Goal: Task Accomplishment & Management: Use online tool/utility

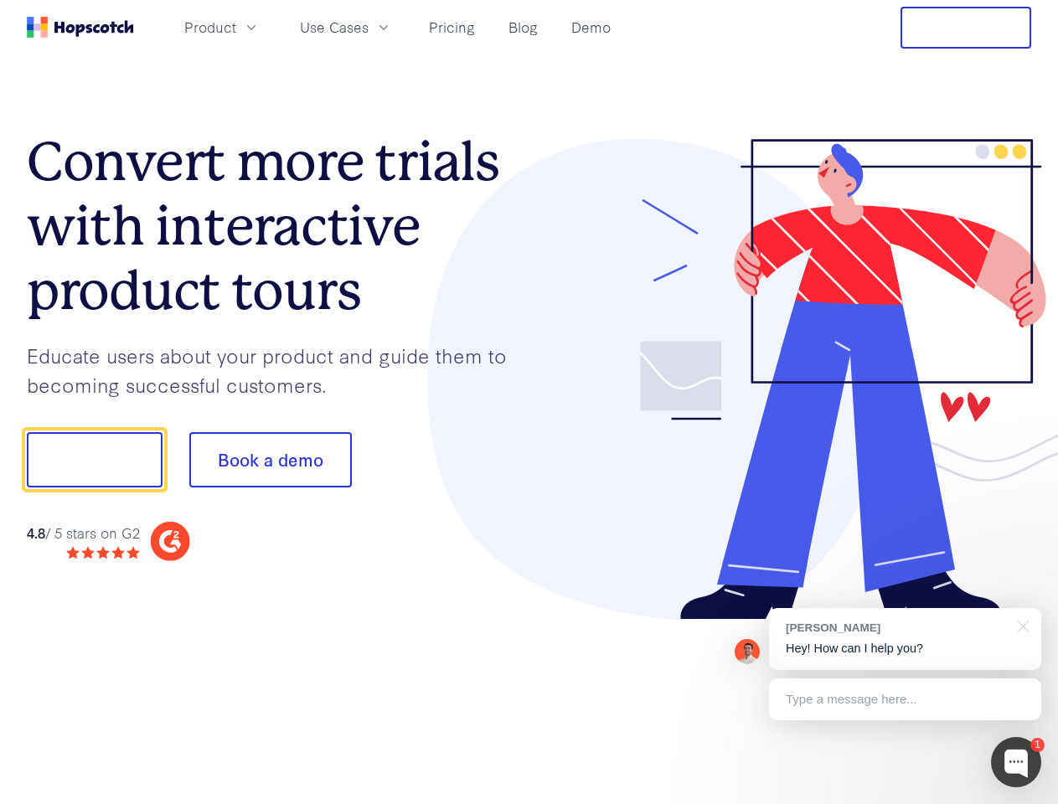
click at [529, 402] on div at bounding box center [780, 380] width 503 height 482
click at [236, 27] on span "Product" at bounding box center [210, 27] width 52 height 21
click at [369, 27] on span "Use Cases" at bounding box center [334, 27] width 69 height 21
click at [966, 28] on button "Free Trial" at bounding box center [966, 28] width 131 height 42
click at [94, 460] on button "Show me!" at bounding box center [95, 459] width 136 height 55
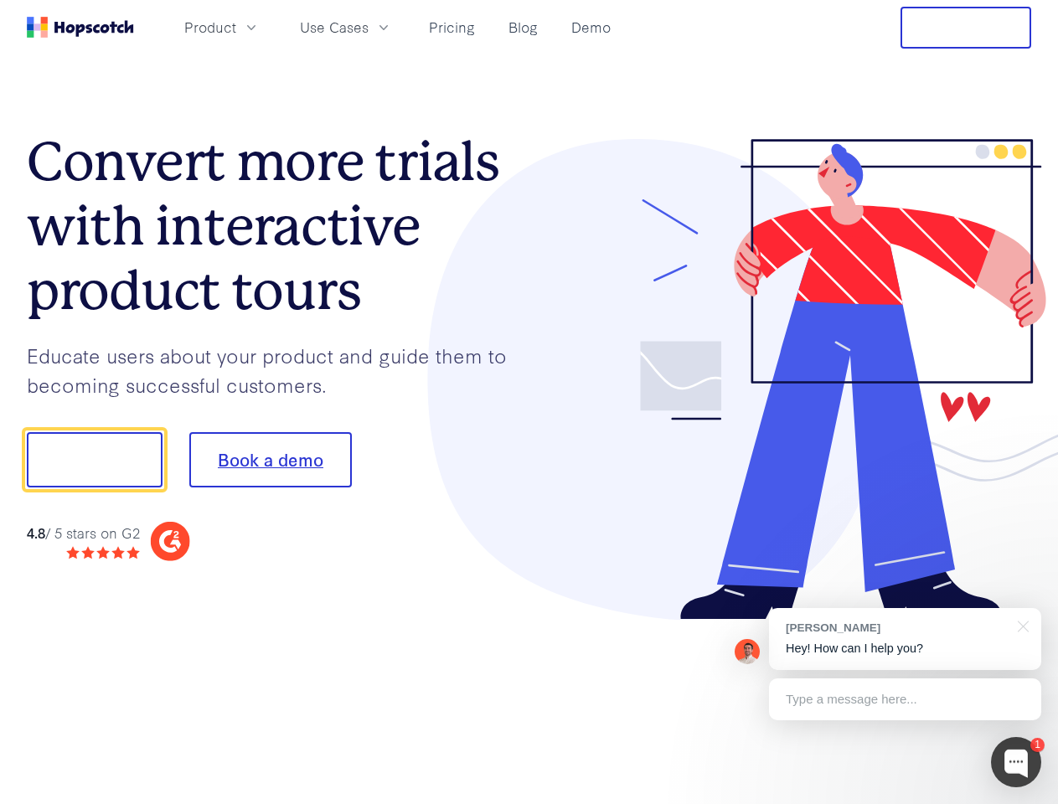
click at [270, 460] on button "Book a demo" at bounding box center [270, 459] width 163 height 55
click at [1016, 762] on div at bounding box center [1016, 762] width 50 height 50
click at [905, 639] on div "[PERSON_NAME] Hey! How can I help you?" at bounding box center [905, 639] width 272 height 62
click at [1020, 625] on div at bounding box center [884, 457] width 314 height 559
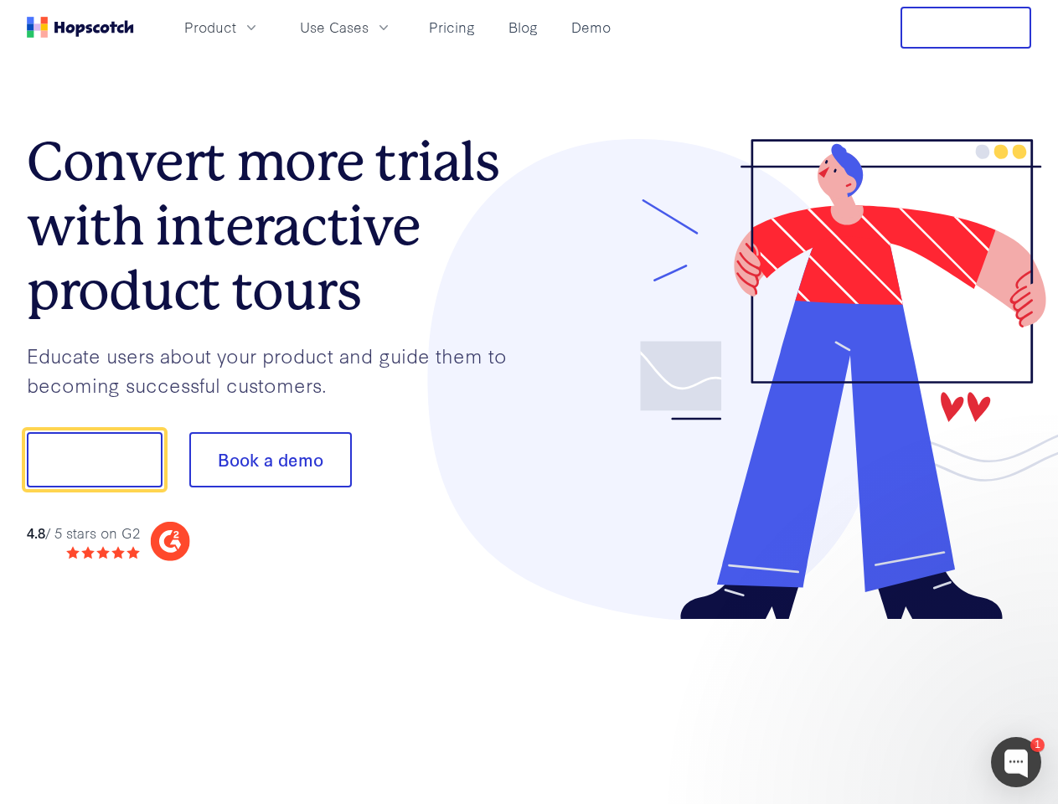
click at [905, 699] on div at bounding box center [884, 570] width 314 height 334
